Goal: Communication & Community: Ask a question

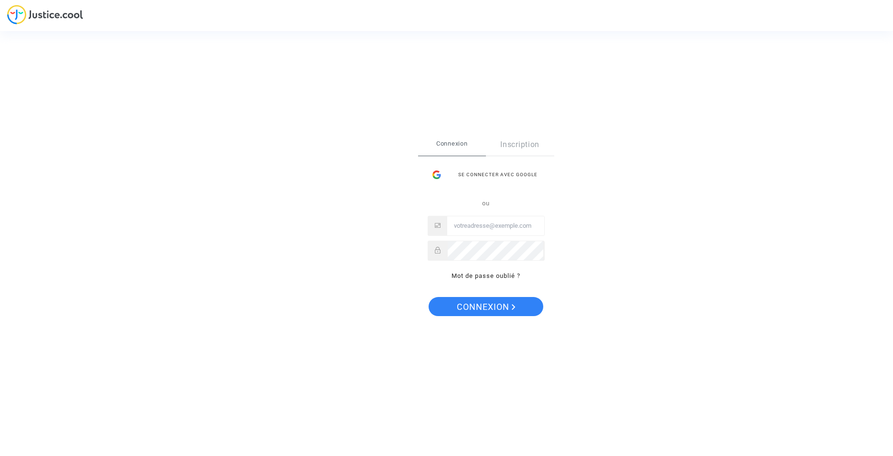
click at [468, 225] on input "Email" at bounding box center [495, 225] width 97 height 19
type input "martine@dohy.fr"
click at [479, 308] on span "Connexion" at bounding box center [486, 307] width 59 height 20
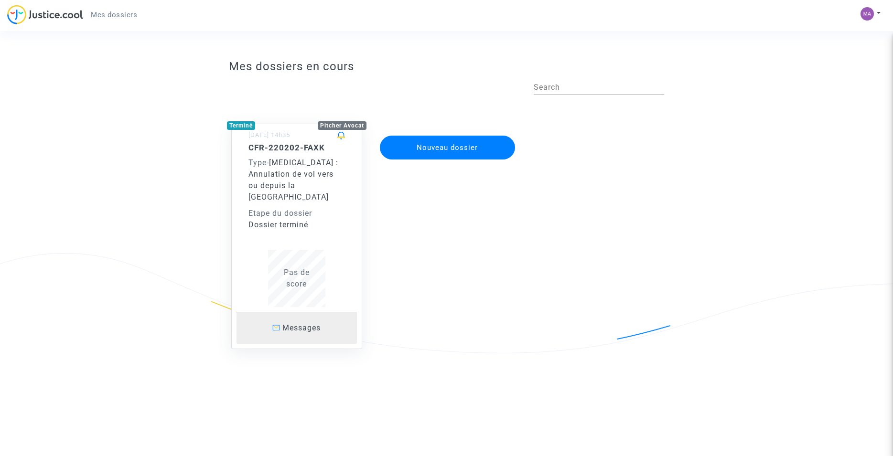
click at [293, 323] on span "Messages" at bounding box center [301, 327] width 38 height 9
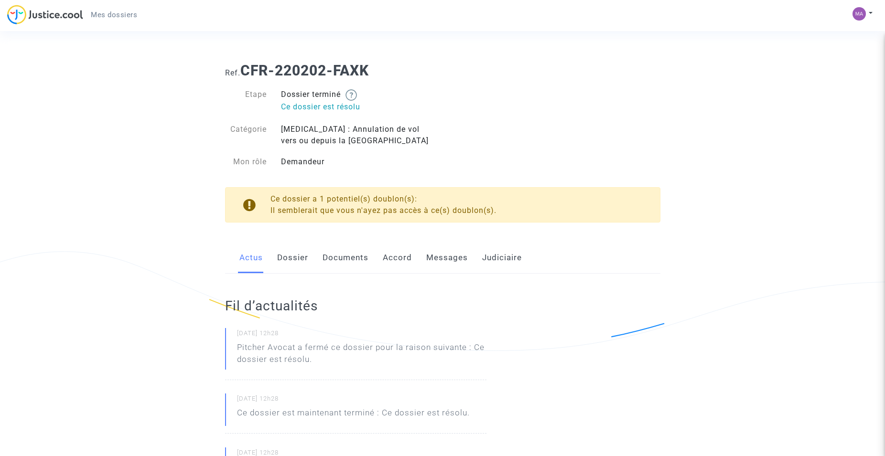
click at [288, 257] on link "Dossier" at bounding box center [292, 258] width 31 height 32
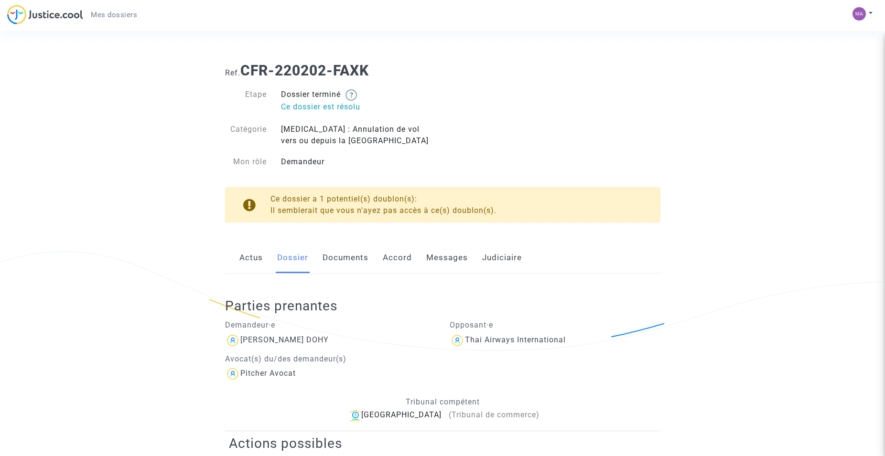
click at [345, 258] on link "Documents" at bounding box center [345, 258] width 46 height 32
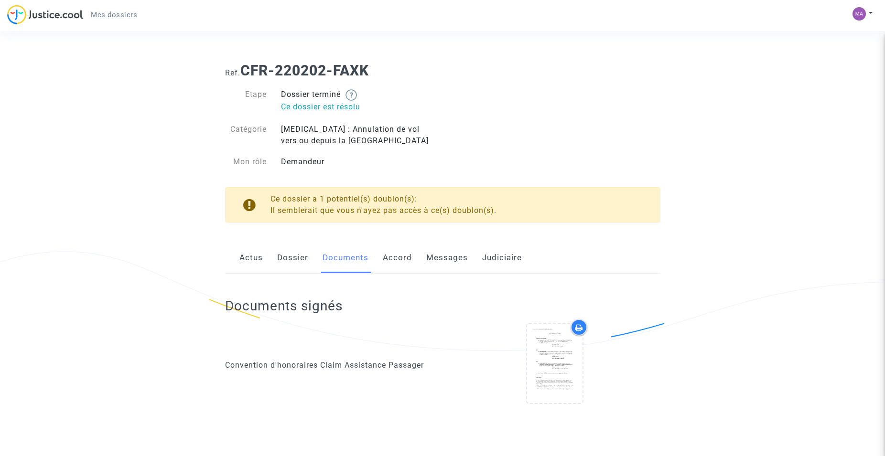
click at [393, 257] on link "Accord" at bounding box center [397, 258] width 29 height 32
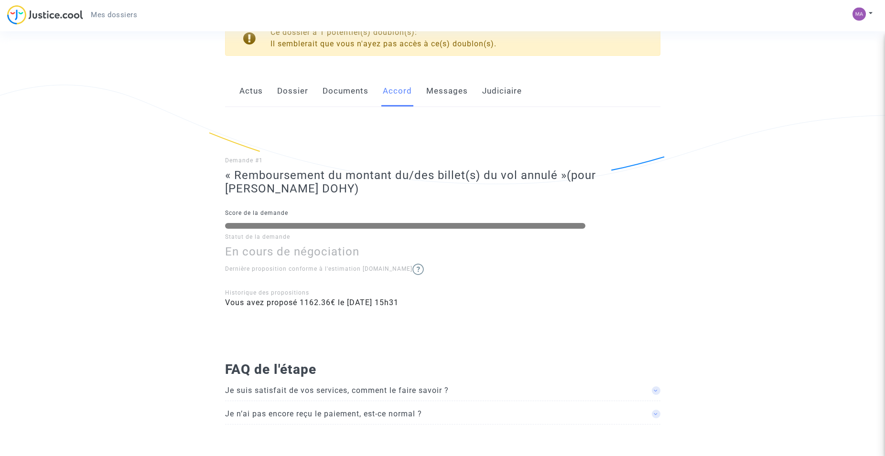
scroll to position [169, 0]
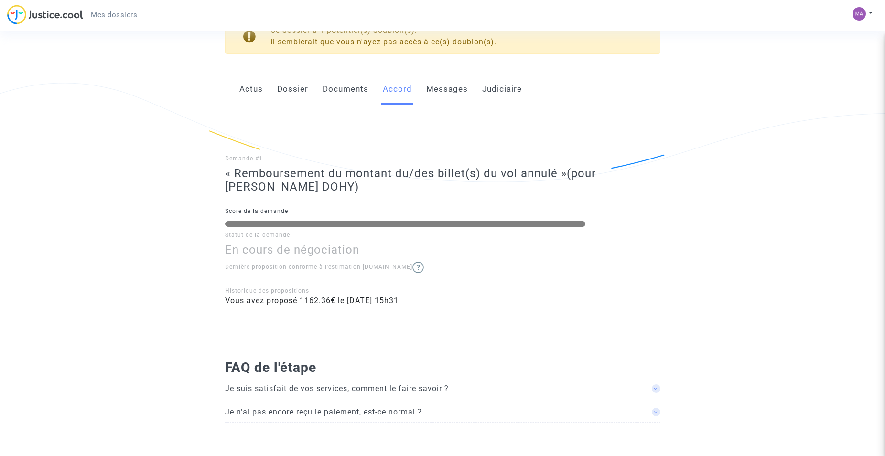
click at [323, 412] on span "Je n’ai pas encore reçu le paiement, est-ce normal ?" at bounding box center [323, 412] width 197 height 9
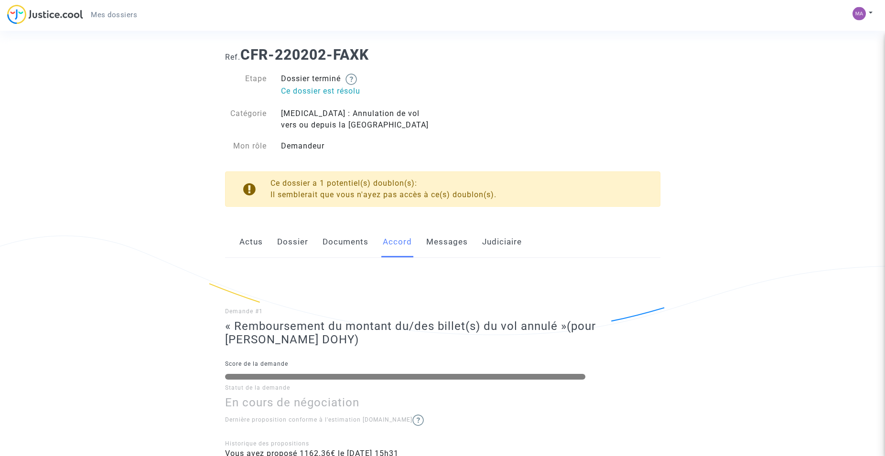
scroll to position [0, 0]
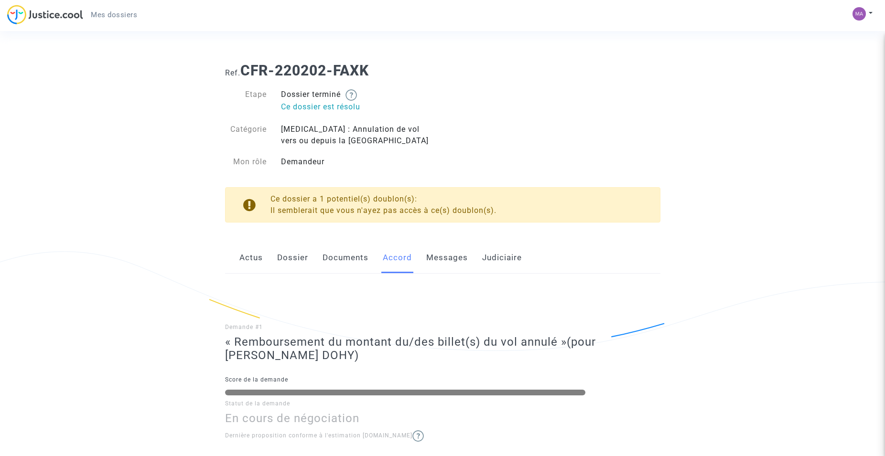
click at [442, 257] on link "Messages" at bounding box center [447, 258] width 42 height 32
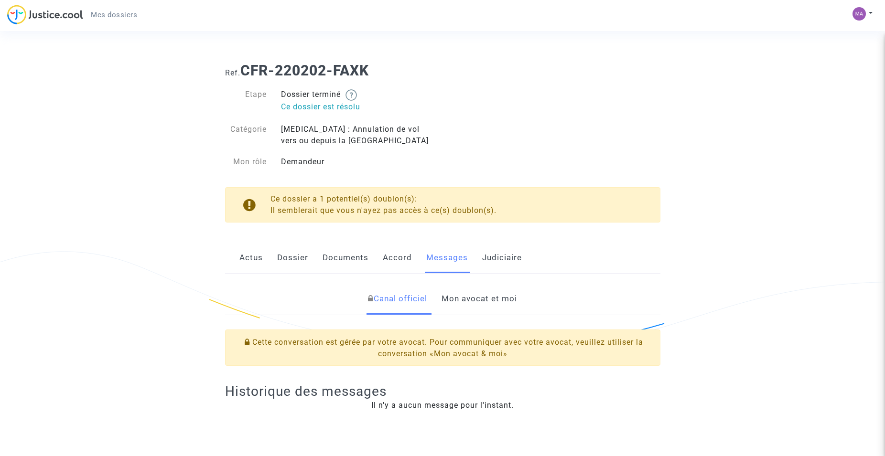
click at [472, 299] on link "Mon avocat et moi" at bounding box center [478, 299] width 75 height 32
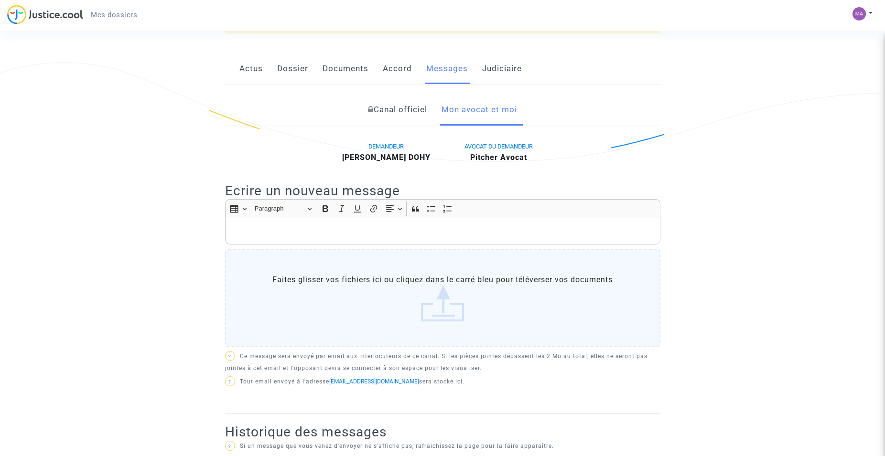
scroll to position [192, 0]
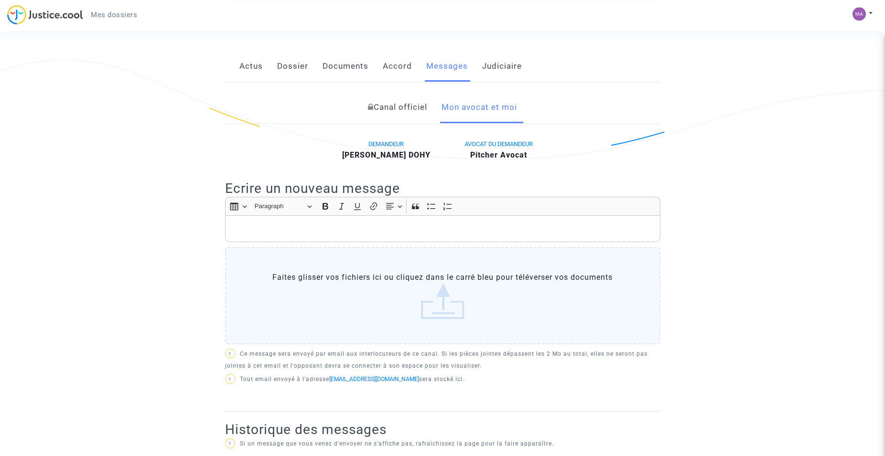
click at [250, 235] on p "Rich Text Editor, main" at bounding box center [442, 229] width 425 height 12
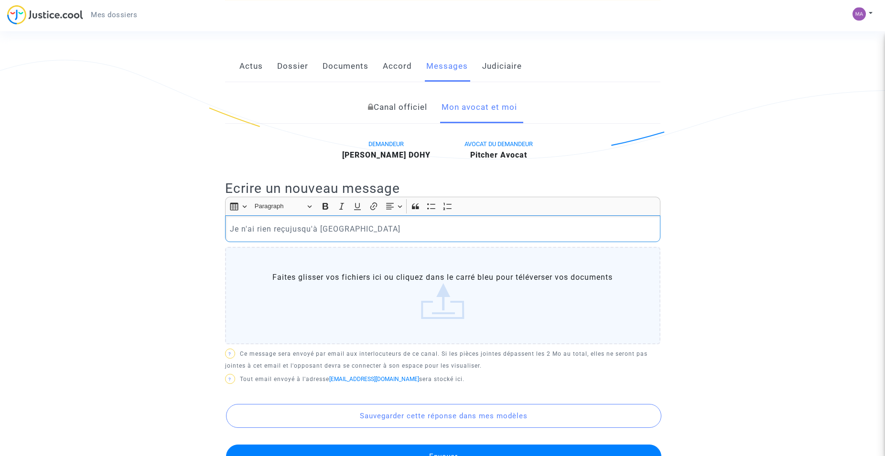
click at [290, 235] on p "Je n'ai rien reçujusqu'à [GEOGRAPHIC_DATA]" at bounding box center [442, 229] width 425 height 12
click at [346, 235] on p "Je n'ai rien reçu jusqu'à [GEOGRAPHIC_DATA]" at bounding box center [442, 229] width 425 height 12
click at [346, 235] on p "Je n'ai rien reçu jusqu'à présent." at bounding box center [442, 229] width 425 height 12
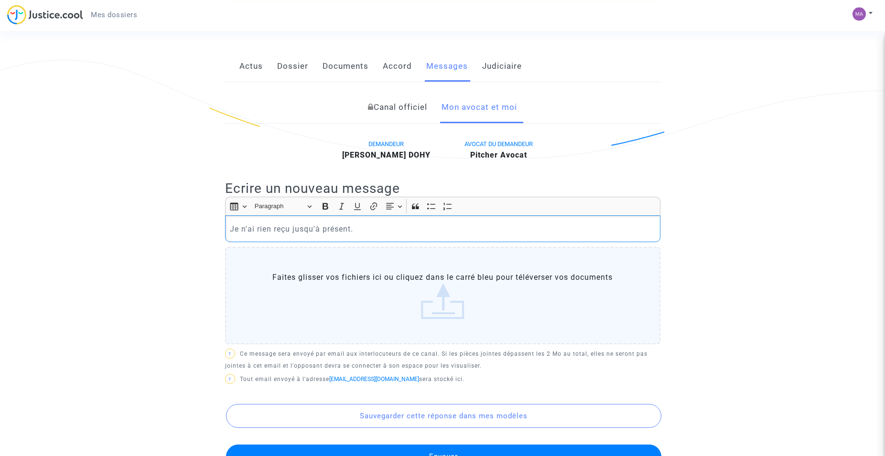
click at [359, 235] on p "Je n'ai rien reçu jusqu'à présent." at bounding box center [442, 229] width 425 height 12
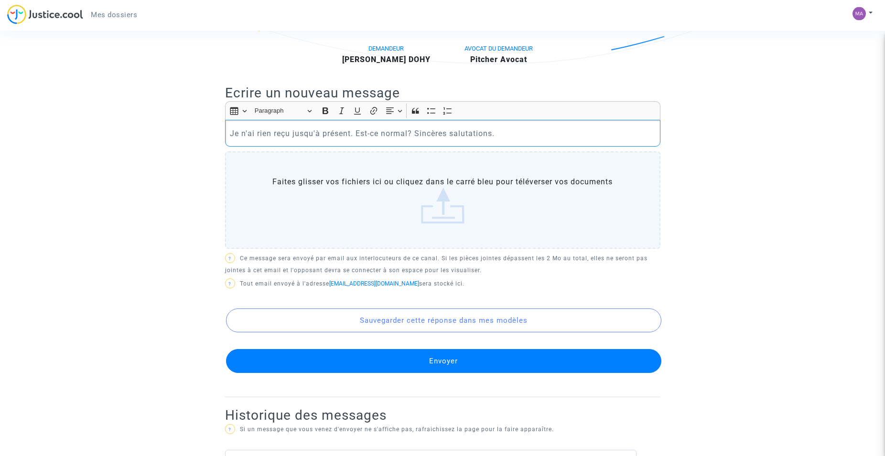
scroll to position [294, 0]
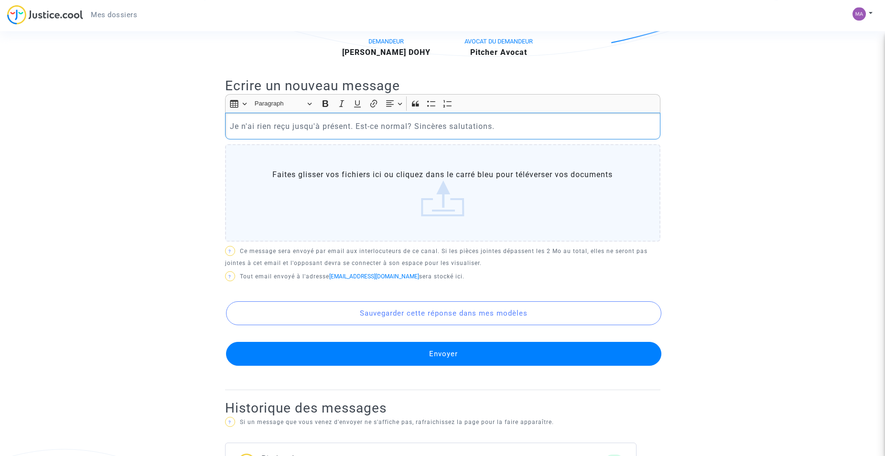
click at [439, 363] on button "Envoyer" at bounding box center [443, 354] width 435 height 24
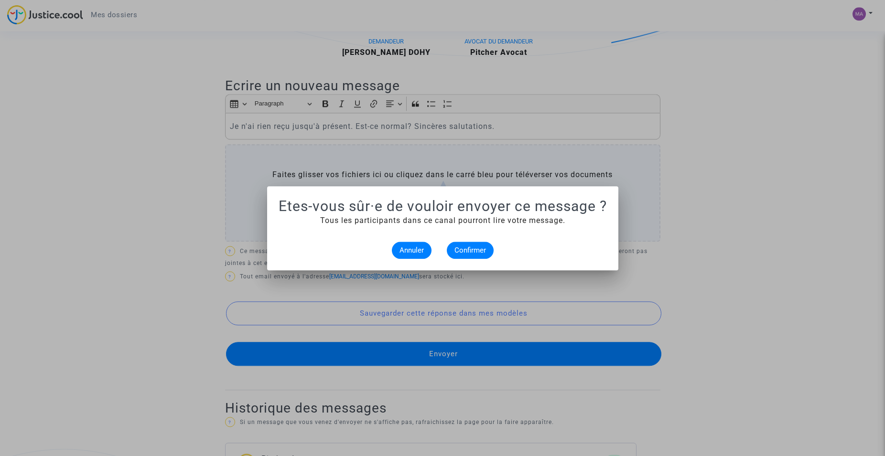
scroll to position [0, 0]
click at [467, 247] on span "Confirmer" at bounding box center [470, 250] width 32 height 9
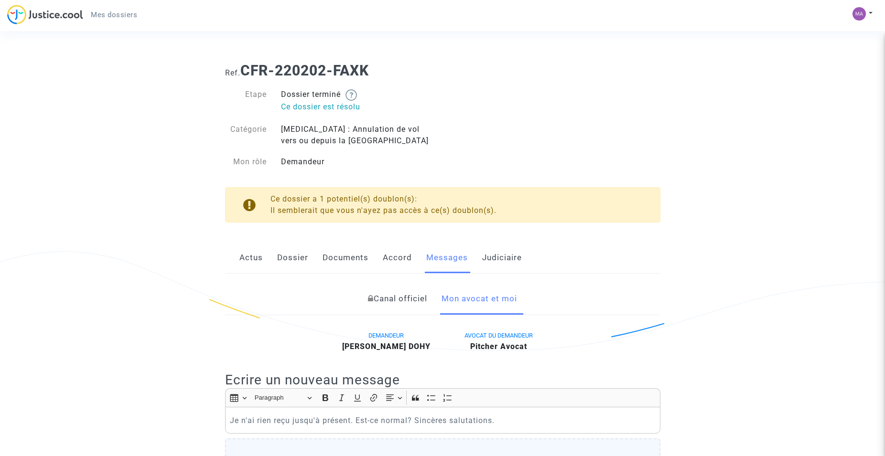
scroll to position [294, 0]
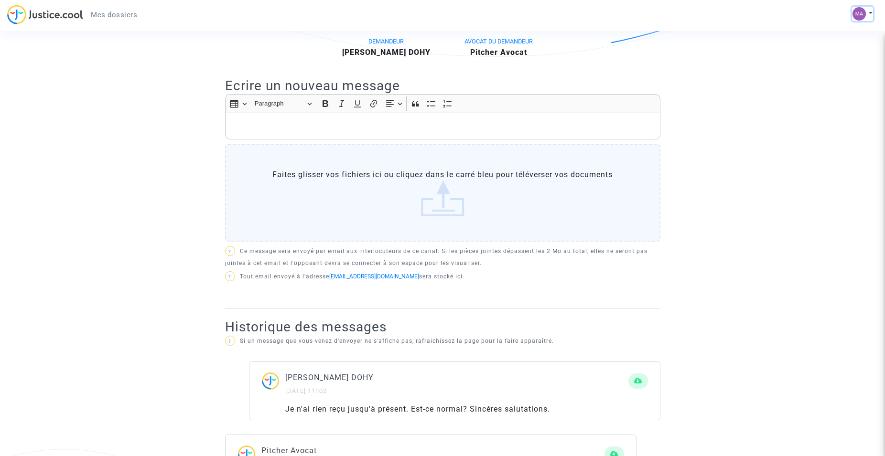
click at [856, 14] on img at bounding box center [858, 13] width 13 height 13
click at [828, 63] on link "Déconnexion" at bounding box center [834, 64] width 75 height 15
